Goal: Find specific page/section: Find specific page/section

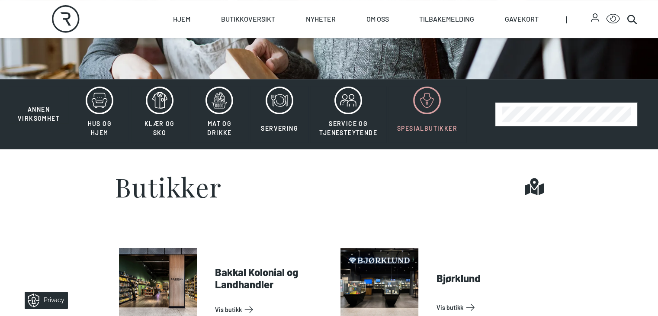
click at [423, 114] on icon at bounding box center [427, 100] width 28 height 28
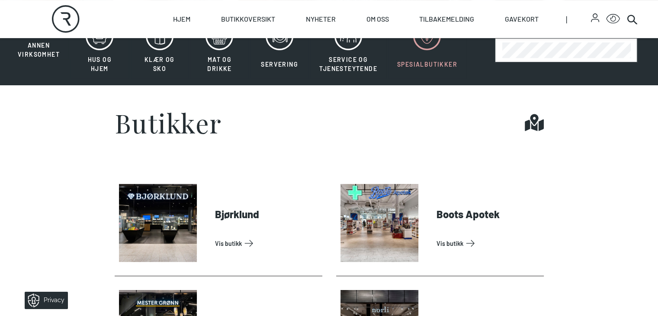
scroll to position [303, 0]
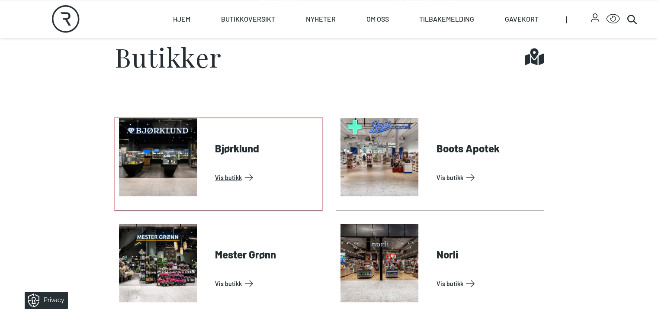
click at [215, 184] on link "Vis butikk" at bounding box center [267, 177] width 104 height 14
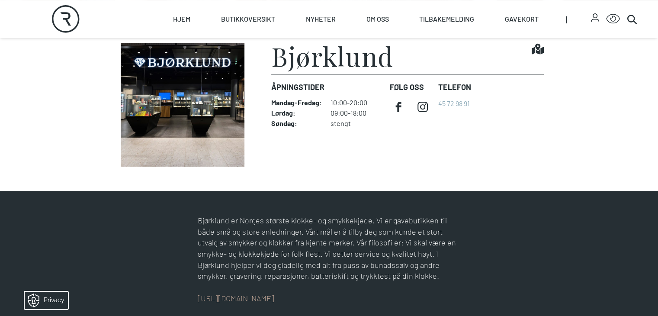
scroll to position [259, 0]
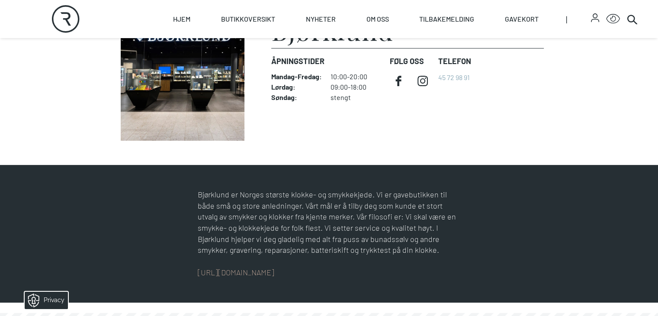
click at [170, 83] on img at bounding box center [183, 79] width 136 height 124
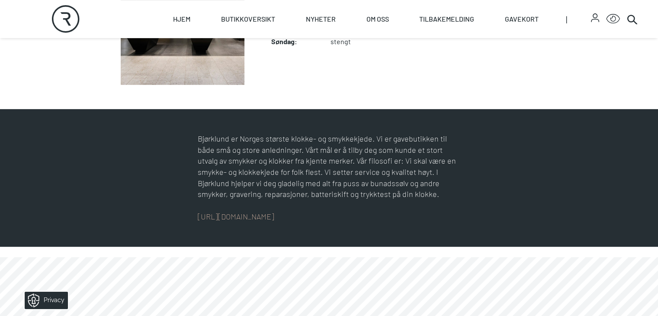
scroll to position [476, 0]
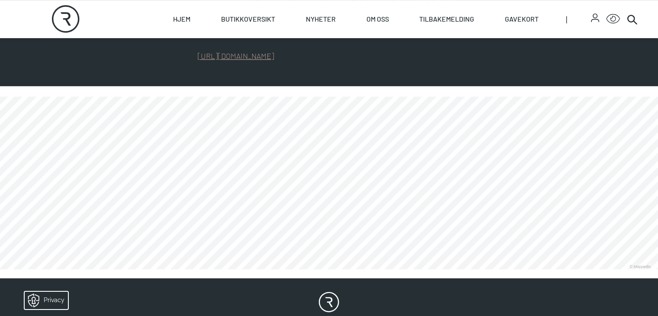
click at [199, 61] on link "[URL][DOMAIN_NAME]" at bounding box center [236, 56] width 77 height 10
